Goal: Task Accomplishment & Management: Use online tool/utility

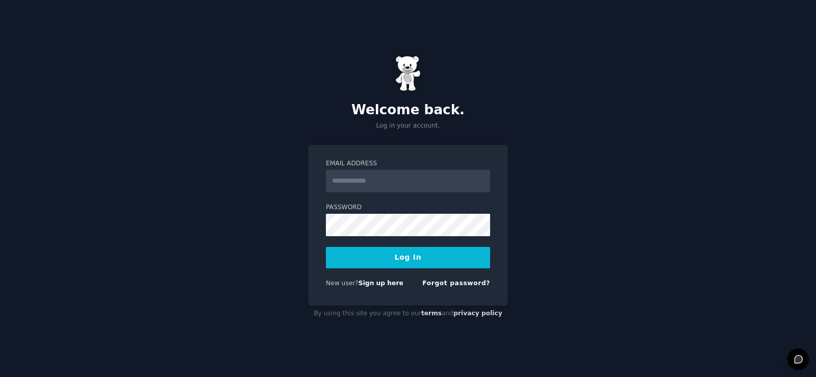
click at [388, 180] on input "Email Address" at bounding box center [408, 181] width 164 height 22
click at [384, 177] on input "Email Address" at bounding box center [408, 181] width 164 height 22
type input "**********"
click at [404, 257] on button "Log In" at bounding box center [408, 257] width 164 height 21
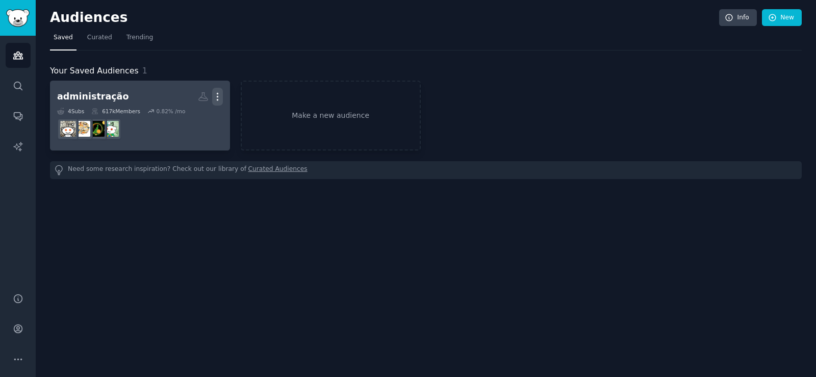
click at [215, 95] on icon "button" at bounding box center [217, 96] width 11 height 11
click at [186, 115] on p "Delete" at bounding box center [189, 118] width 23 height 11
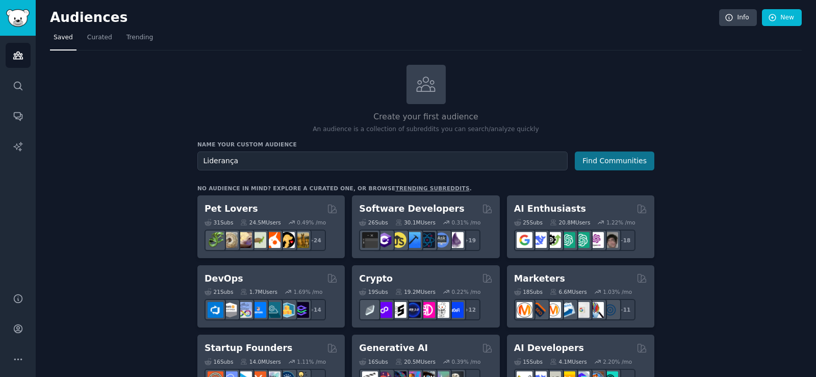
type input "Liderança"
click at [617, 167] on button "Find Communities" at bounding box center [615, 161] width 80 height 19
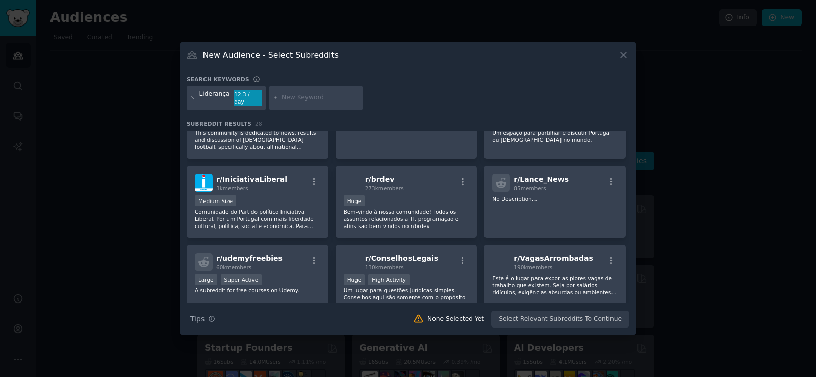
scroll to position [161, 0]
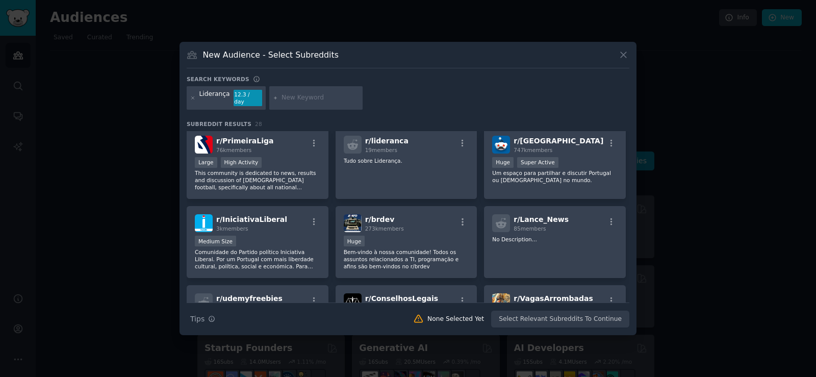
click at [310, 102] on input "text" at bounding box center [321, 97] width 78 height 9
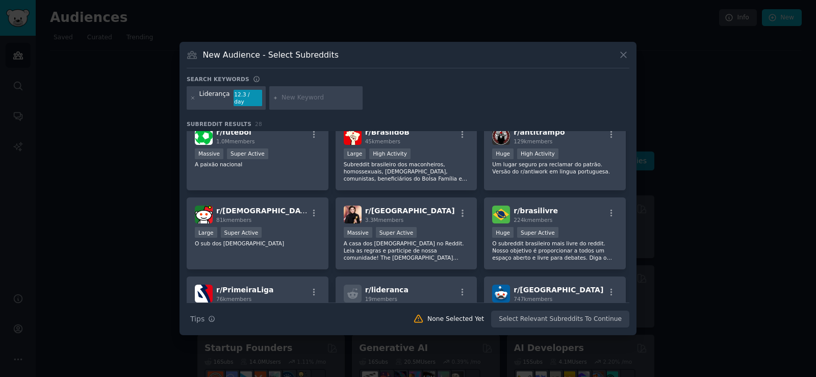
scroll to position [0, 0]
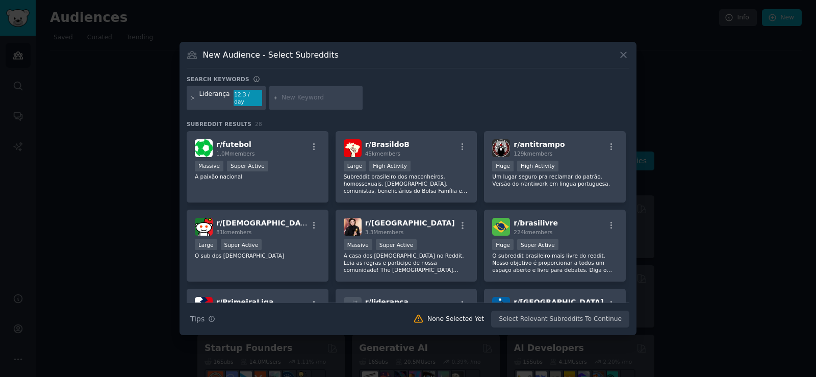
click at [193, 97] on icon at bounding box center [193, 98] width 6 height 6
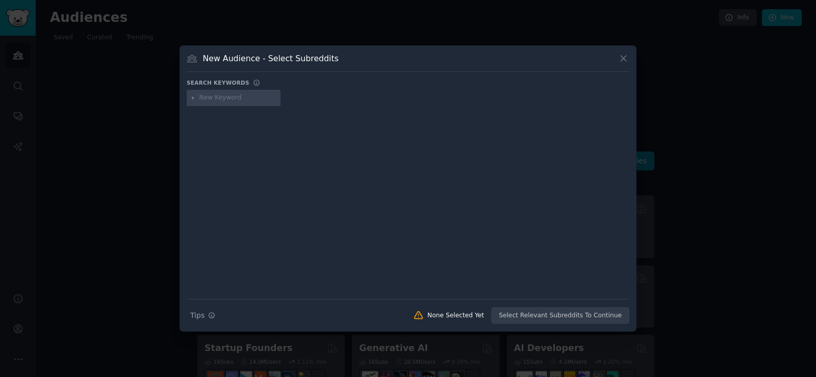
click at [227, 96] on input "text" at bounding box center [239, 97] width 78 height 9
type input "Administração"
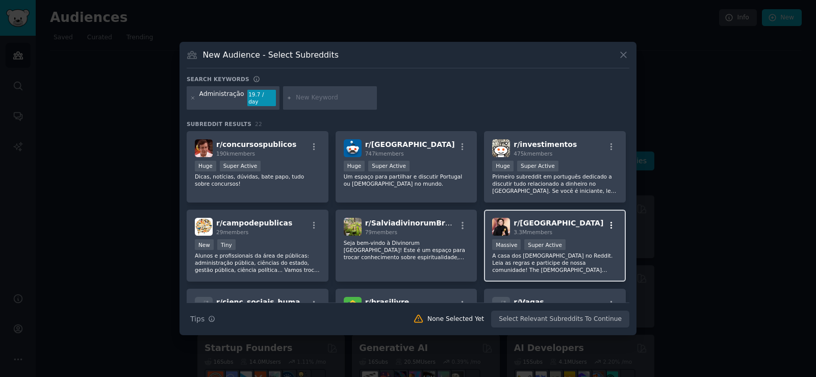
click at [612, 221] on icon "button" at bounding box center [611, 225] width 9 height 9
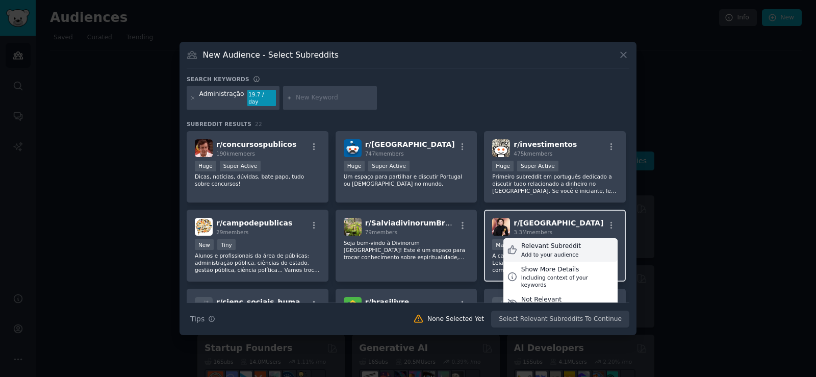
click at [539, 243] on div "Relevant Subreddit" at bounding box center [551, 246] width 60 height 9
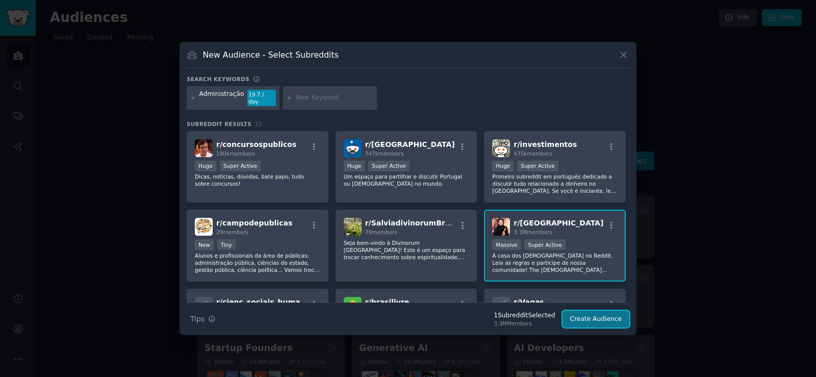
click at [602, 311] on button "Create Audience" at bounding box center [596, 319] width 67 height 17
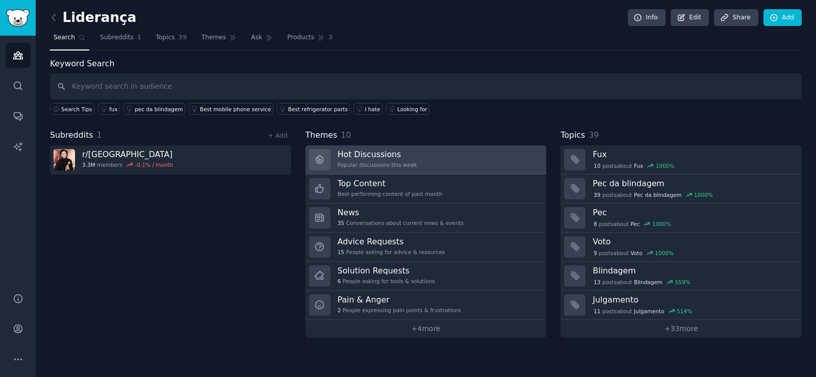
click at [368, 153] on h3 "Hot Discussions" at bounding box center [378, 154] width 80 height 11
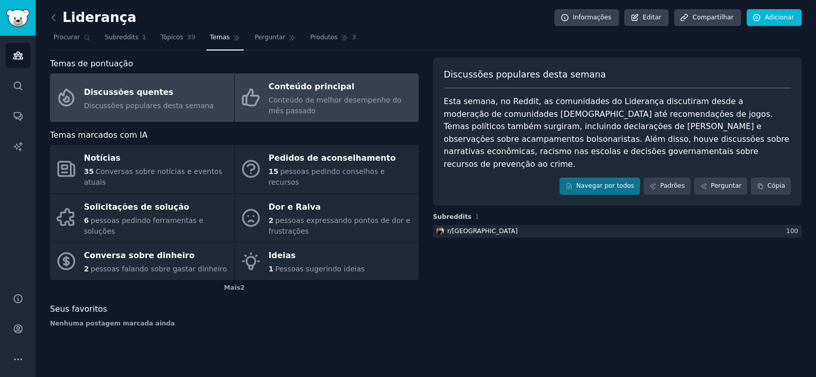
click at [334, 100] on font "Conteúdo de melhor desempenho do mês passado" at bounding box center [335, 105] width 133 height 19
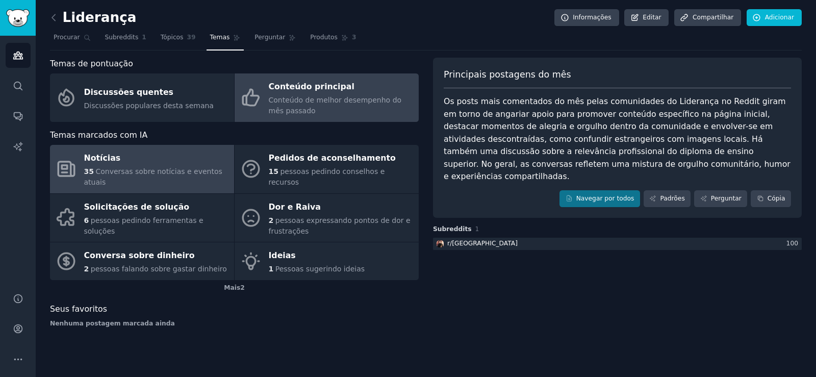
click at [107, 174] on font "Conversas sobre notícias e eventos atuais" at bounding box center [153, 176] width 138 height 19
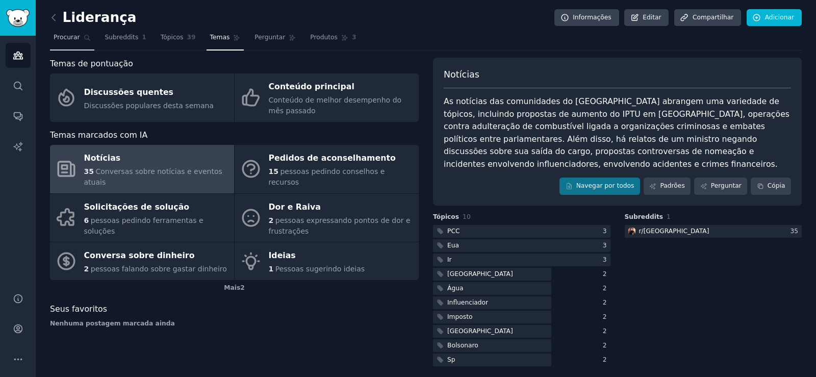
click at [62, 40] on font "Procurar" at bounding box center [67, 37] width 27 height 7
